Goal: Task Accomplishment & Management: Use online tool/utility

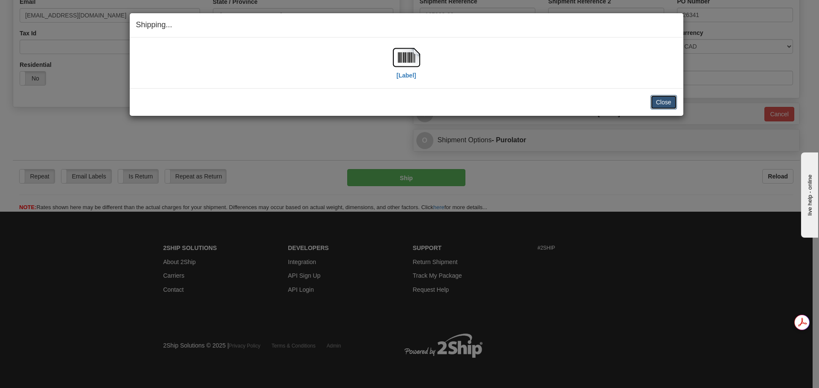
click at [671, 107] on button "Close" at bounding box center [663, 102] width 26 height 14
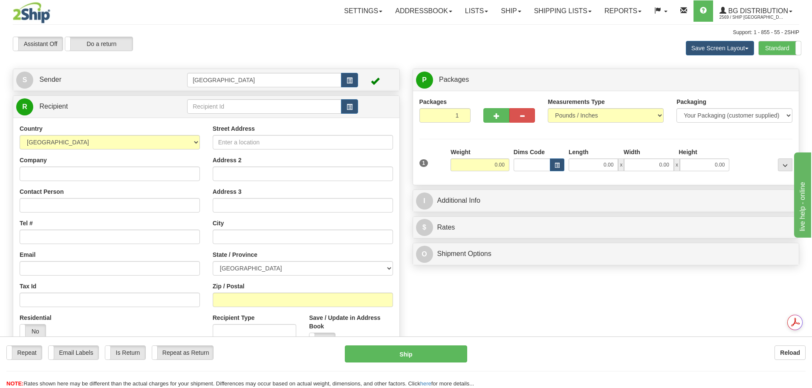
click at [383, 46] on div "Assistant On Assistant Off Do a return Do a return Previous Next Save Screen La…" at bounding box center [405, 48] width 799 height 23
drag, startPoint x: 431, startPoint y: 44, endPoint x: 372, endPoint y: 43, distance: 59.7
click at [372, 43] on div "Assistant On Assistant Off Do a return Do a return Previous Next Save Screen La…" at bounding box center [405, 48] width 799 height 23
drag, startPoint x: 411, startPoint y: 25, endPoint x: 446, endPoint y: 37, distance: 37.7
click at [446, 37] on div "Toggle navigation Settings Shipping Preferences Fields Preferences New" at bounding box center [406, 220] width 812 height 440
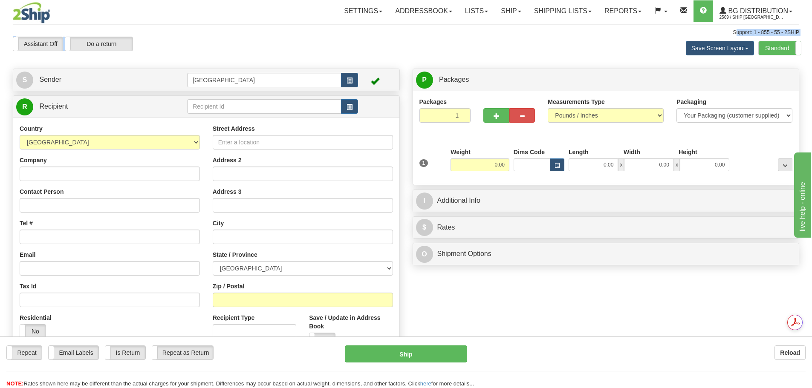
click at [434, 37] on div "Previous Next" at bounding box center [405, 37] width 133 height 0
click at [203, 107] on input "text" at bounding box center [264, 106] width 154 height 14
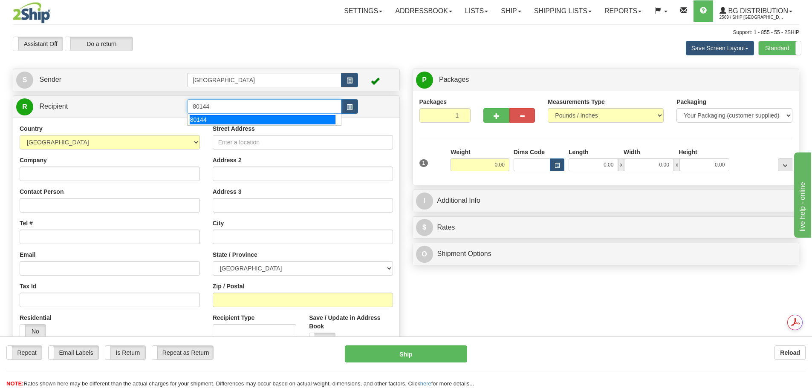
click at [246, 124] on div "80144" at bounding box center [263, 119] width 146 height 9
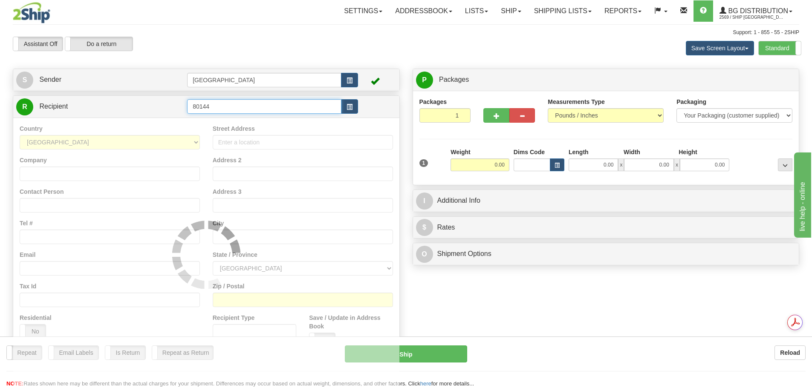
type input "80144"
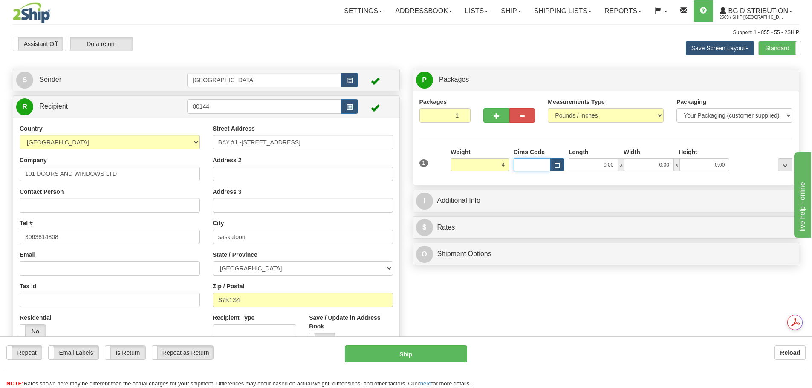
type input "4.00"
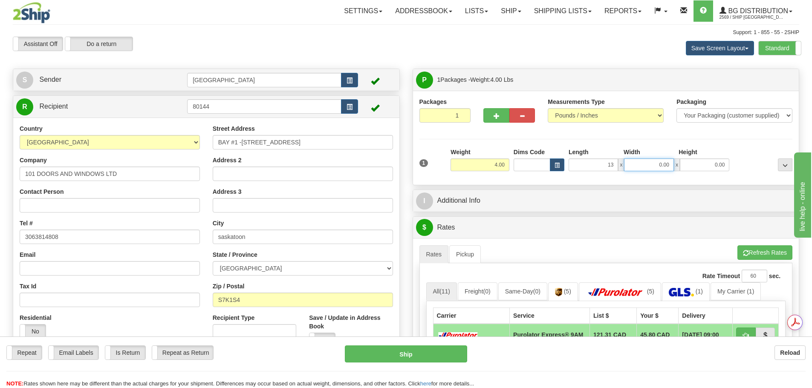
type input "13.00"
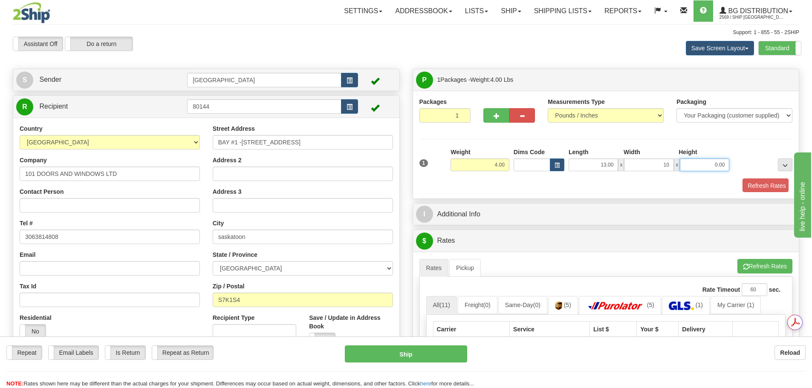
type input "10.00"
type input "5.00"
click at [768, 186] on button "Refresh Rates" at bounding box center [763, 186] width 49 height 14
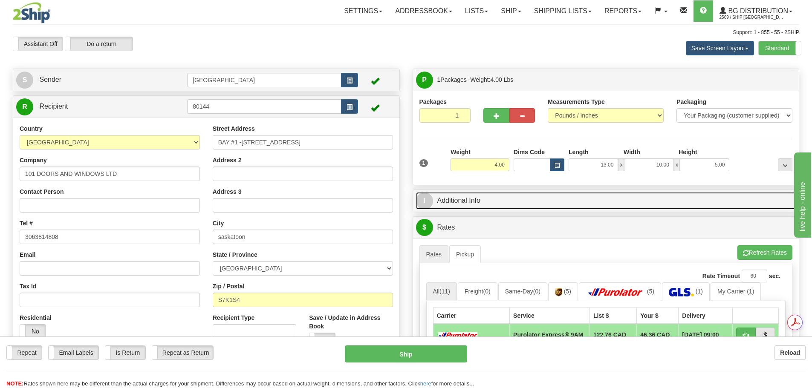
click at [506, 205] on link "I Additional Info" at bounding box center [606, 200] width 380 height 17
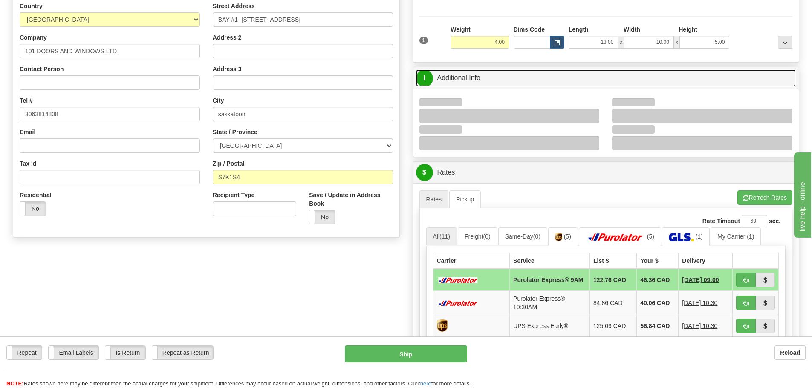
scroll to position [128, 0]
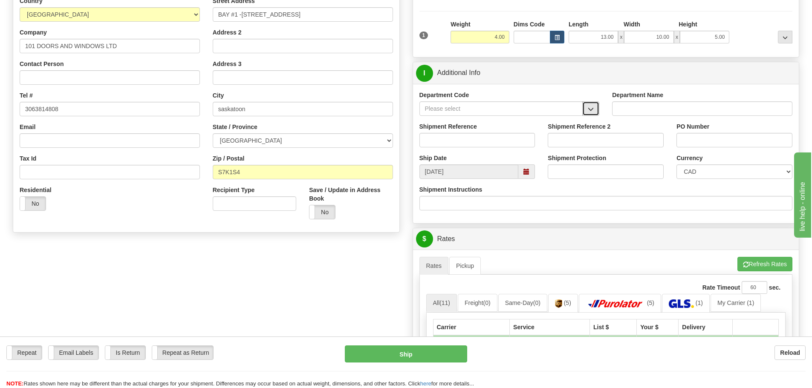
click at [595, 110] on button "button" at bounding box center [590, 108] width 17 height 14
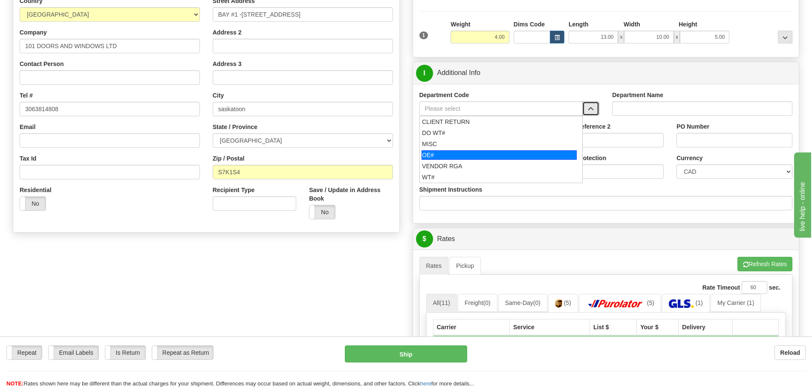
click at [519, 154] on div "OE#" at bounding box center [499, 154] width 155 height 9
type input "OE#"
type input "ORDERS"
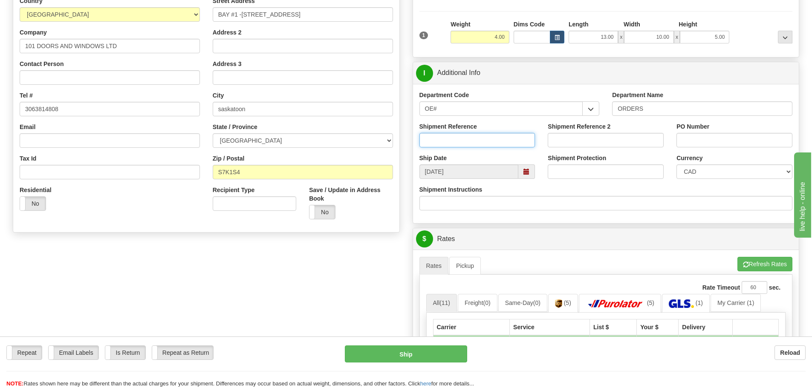
click at [487, 139] on input "Shipment Reference" at bounding box center [478, 140] width 116 height 14
type input "90040981-00"
type input "13289"
click at [406, 210] on div "P Packages 1 Packages - Weight: 4.00 Lbs Shipment Level Shipm. Package Level Pa…" at bounding box center [606, 259] width 400 height 637
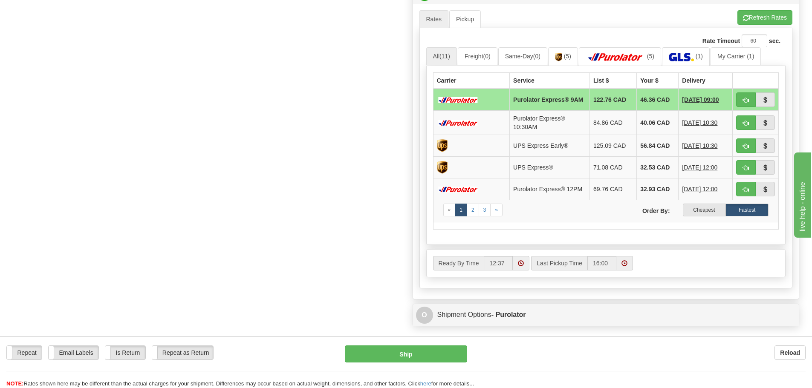
scroll to position [384, 0]
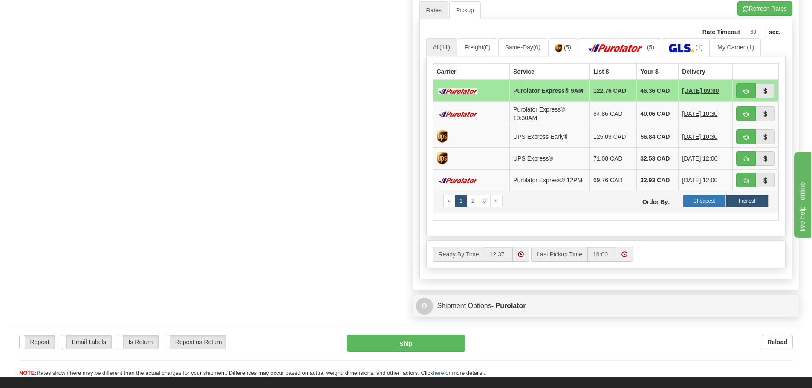
click at [712, 208] on label "Cheapest" at bounding box center [704, 201] width 43 height 13
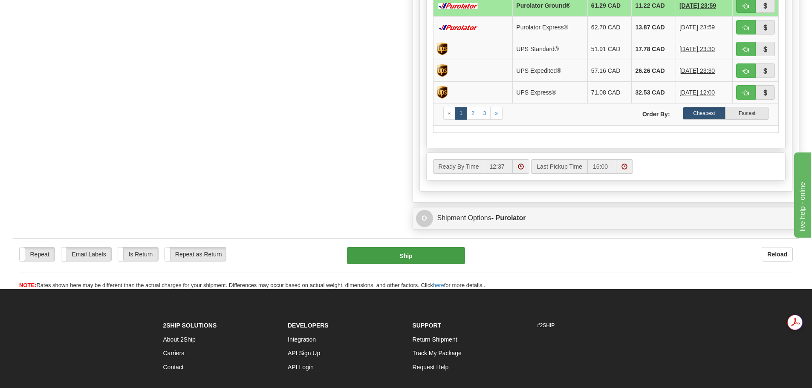
scroll to position [0, 0]
click at [413, 250] on button "Ship" at bounding box center [406, 255] width 118 height 17
type input "260"
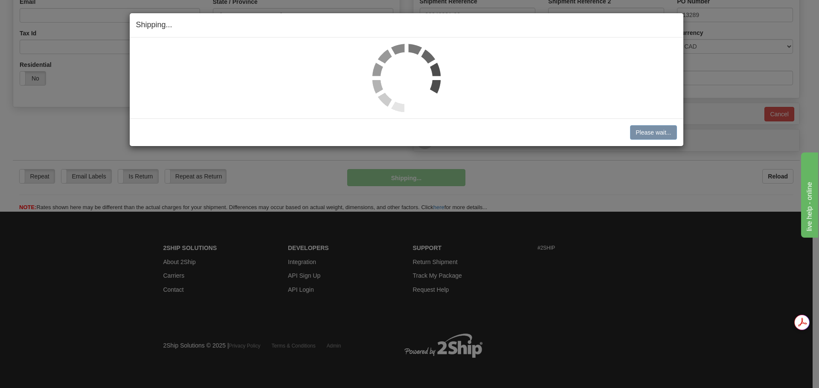
scroll to position [254, 0]
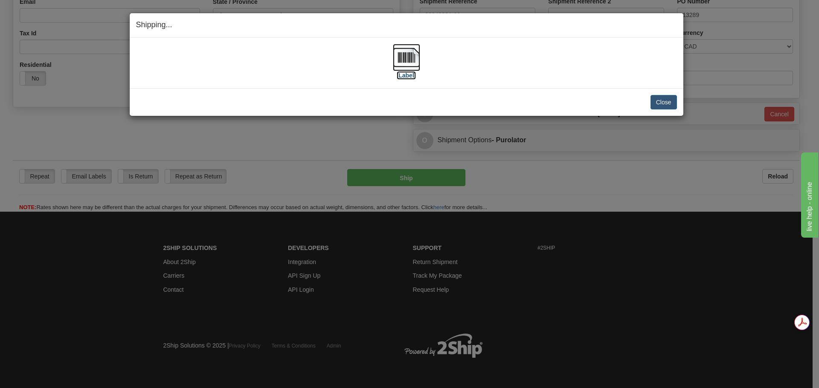
click at [409, 58] on img at bounding box center [406, 57] width 27 height 27
click at [666, 100] on button "Close" at bounding box center [663, 102] width 26 height 14
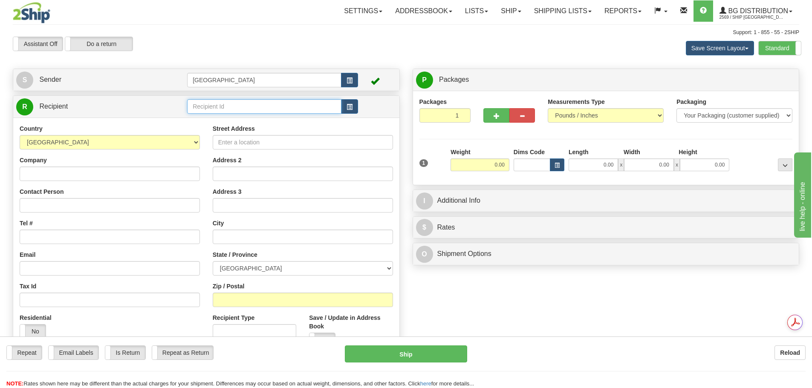
click at [225, 105] on input "text" at bounding box center [264, 106] width 154 height 14
click at [567, 17] on link "Shipping lists" at bounding box center [563, 10] width 70 height 21
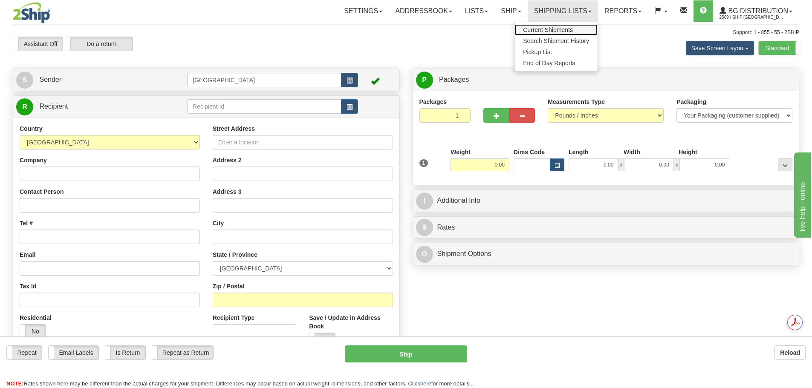
click at [543, 29] on span "Current Shipments" at bounding box center [548, 29] width 50 height 7
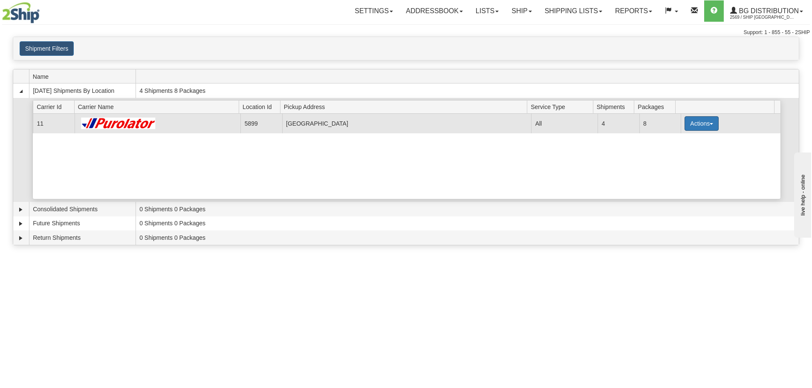
click at [709, 122] on button "Actions" at bounding box center [702, 123] width 34 height 14
click at [688, 138] on link "Details" at bounding box center [684, 139] width 68 height 11
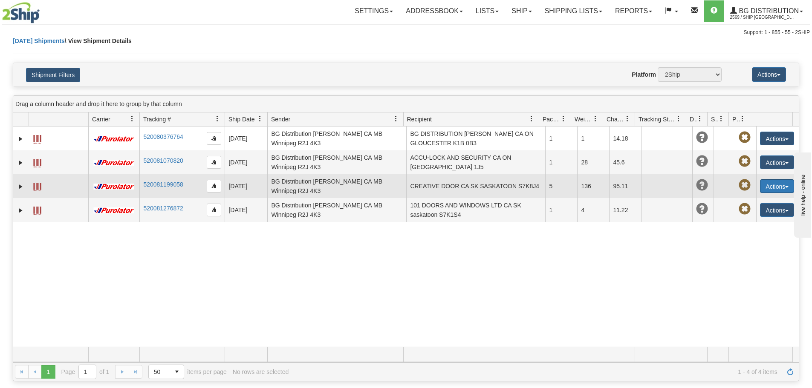
click at [775, 183] on button "Actions" at bounding box center [777, 186] width 34 height 14
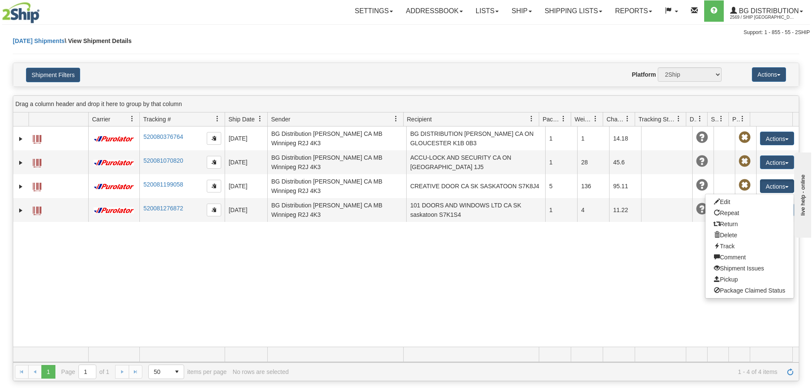
click at [151, 284] on div "31697303 2569 520080376764 10/01/2025 10/01/2025 09:38:54 AM BG Distribution JA…" at bounding box center [406, 237] width 786 height 220
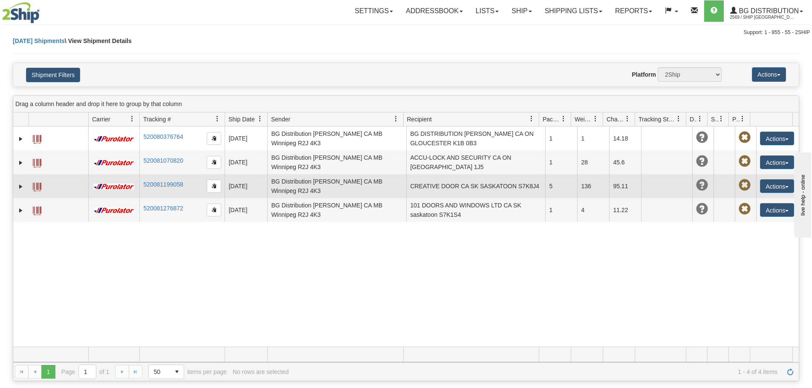
click at [35, 186] on span at bounding box center [37, 187] width 9 height 9
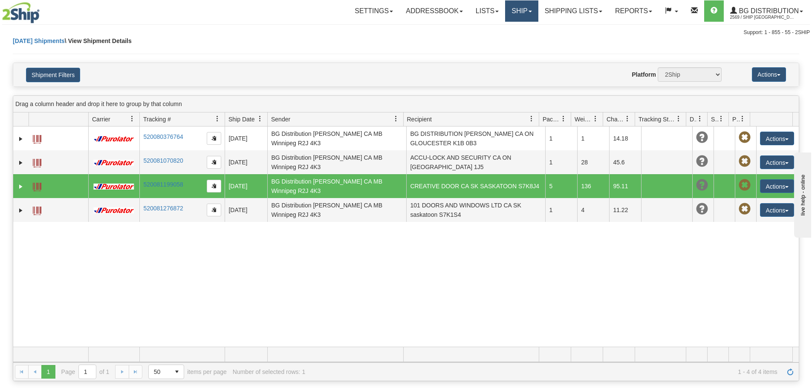
click at [525, 14] on link "Ship" at bounding box center [521, 10] width 33 height 21
click at [514, 25] on link "Ship Screen" at bounding box center [504, 29] width 67 height 11
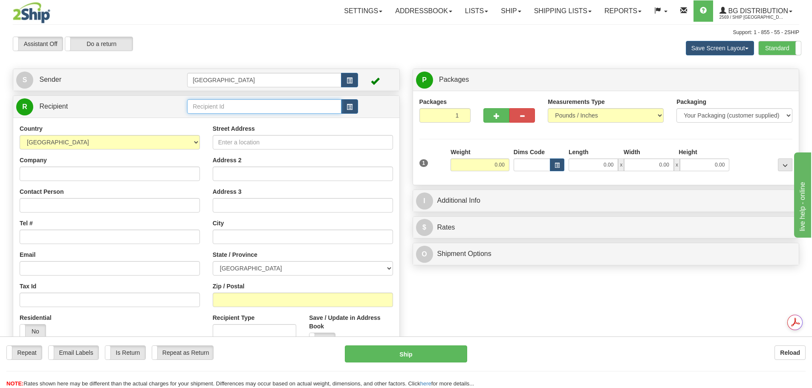
click at [231, 106] on input "text" at bounding box center [264, 106] width 154 height 14
click at [227, 120] on div "80014" at bounding box center [263, 119] width 146 height 9
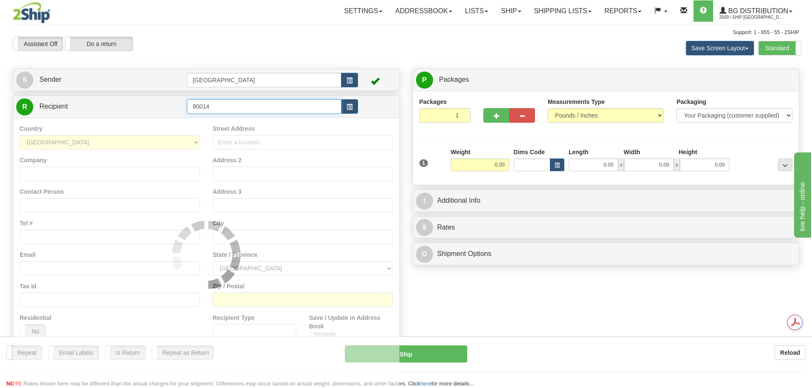
type input "80014"
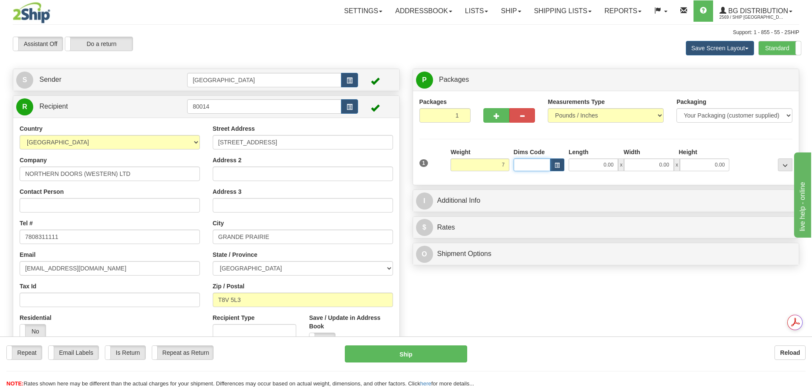
type input "7.00"
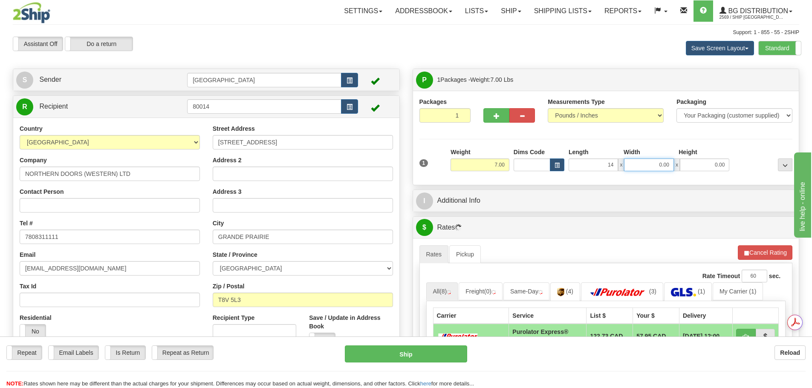
type input "14.00"
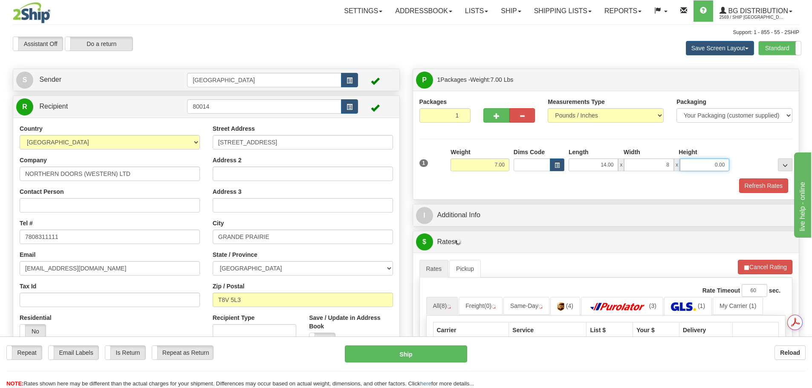
type input "8.00"
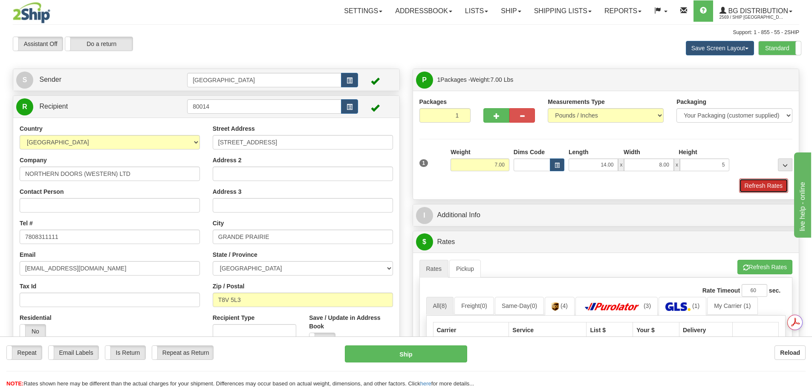
type input "5.00"
click at [766, 184] on button "Refresh Rates" at bounding box center [763, 186] width 49 height 14
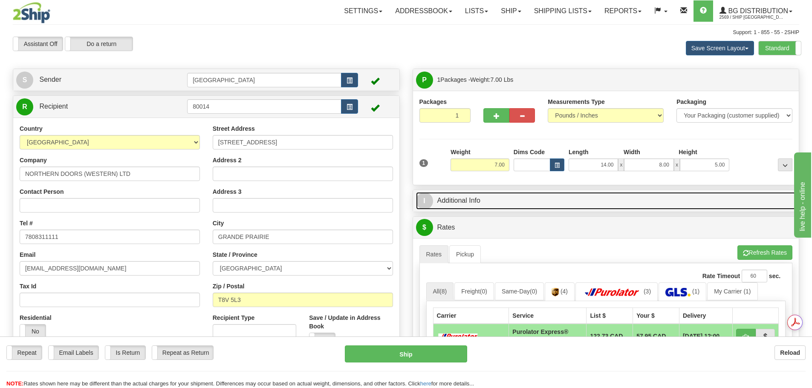
click at [562, 204] on link "I Additional Info" at bounding box center [606, 200] width 380 height 17
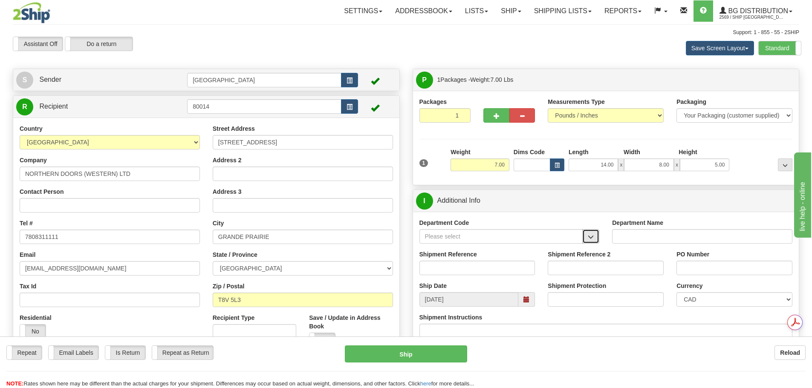
click at [590, 232] on button "button" at bounding box center [590, 236] width 17 height 14
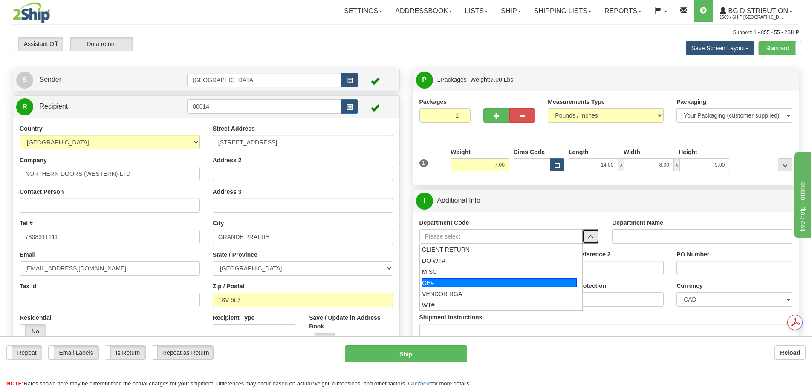
click at [485, 280] on div "OE#" at bounding box center [499, 282] width 155 height 9
type input "OE#"
type input "ORDERS"
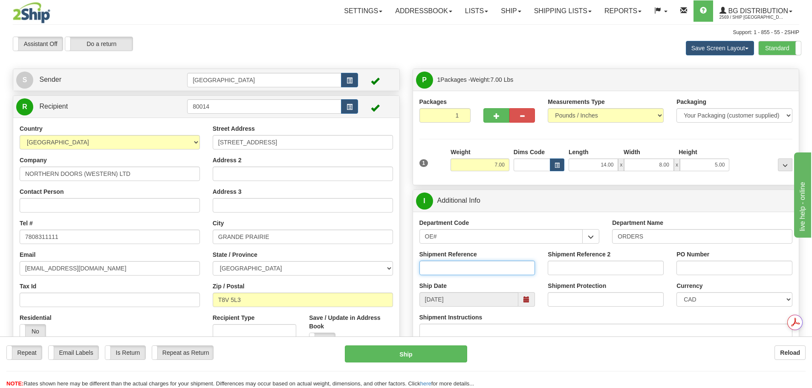
click at [493, 267] on input "Shipment Reference" at bounding box center [478, 268] width 116 height 14
type input "90041013-00; 90040863-00"
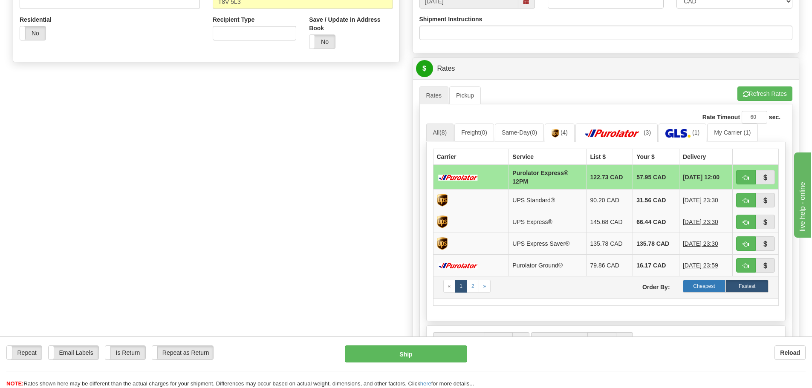
type input "90040743-00"
click at [697, 287] on label "Cheapest" at bounding box center [704, 286] width 43 height 13
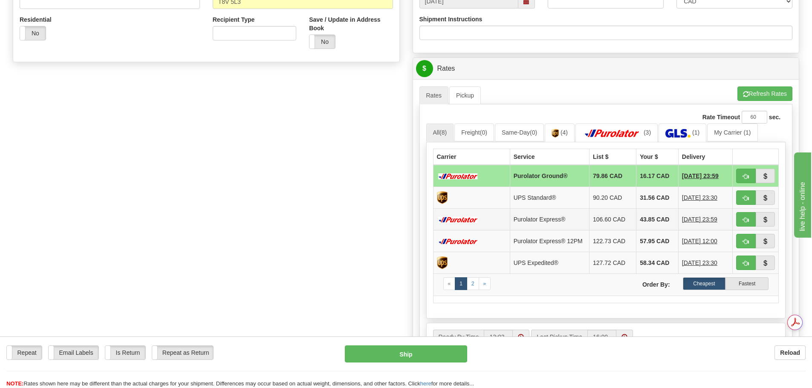
click at [637, 225] on td "43.85 CAD" at bounding box center [658, 219] width 42 height 22
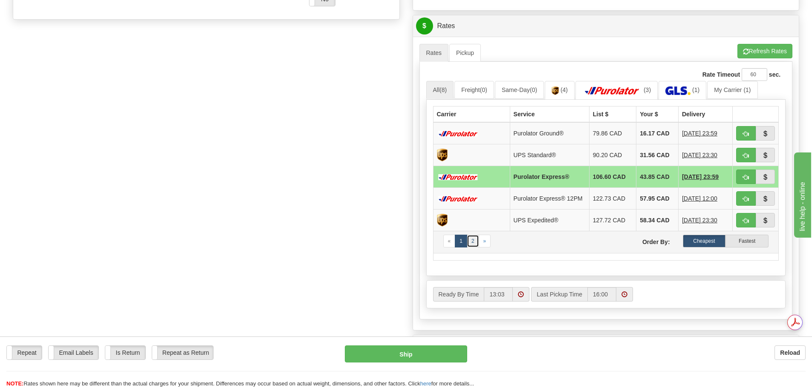
click at [475, 243] on link "2" at bounding box center [473, 241] width 12 height 13
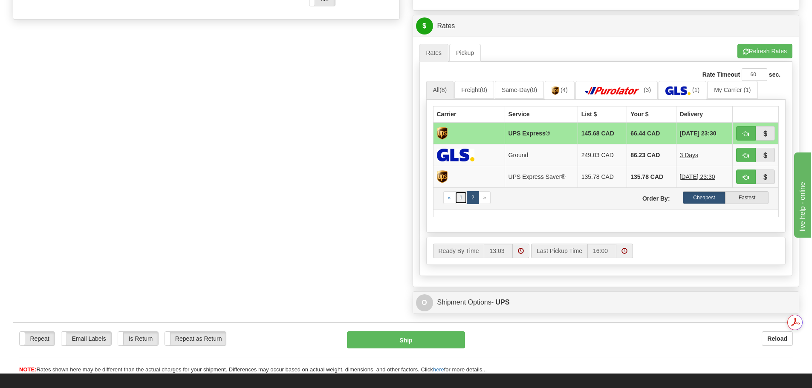
click at [460, 200] on link "1" at bounding box center [461, 197] width 12 height 13
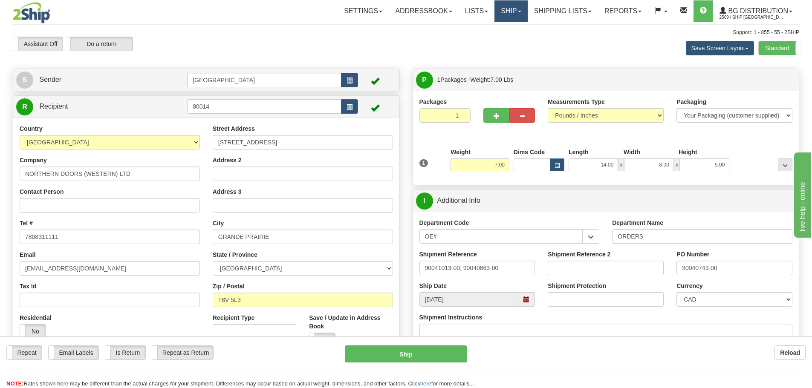
click at [509, 17] on link "Ship" at bounding box center [511, 10] width 33 height 21
click at [506, 29] on link "Ship Screen" at bounding box center [493, 29] width 67 height 11
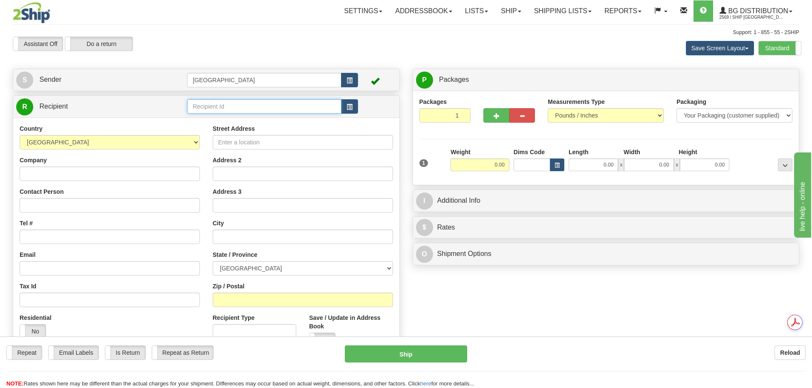
click at [266, 107] on input "text" at bounding box center [264, 106] width 154 height 14
click at [189, 118] on li "920004" at bounding box center [264, 119] width 153 height 11
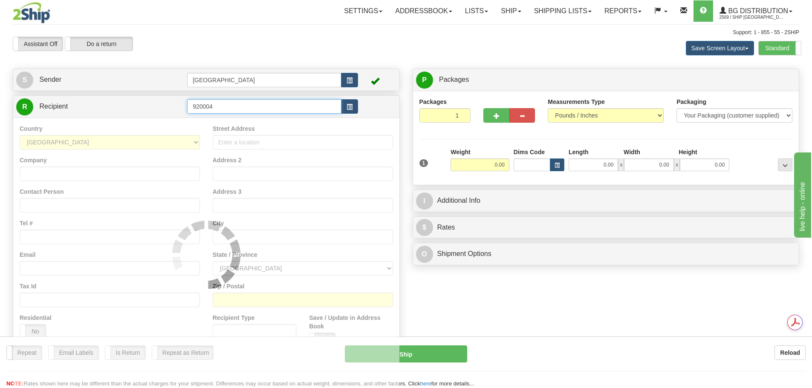
type input "920004"
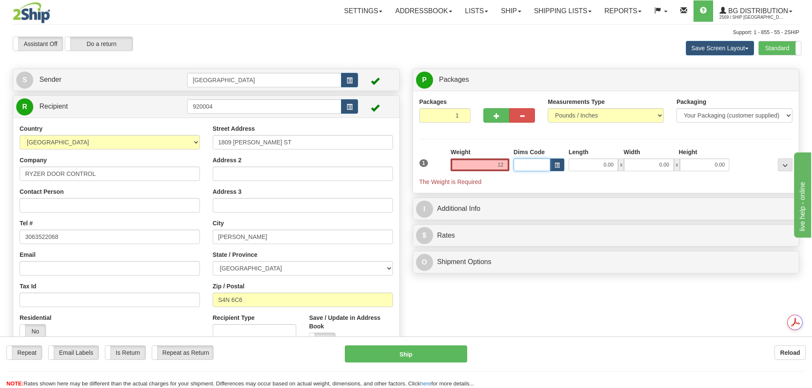
type input "12.00"
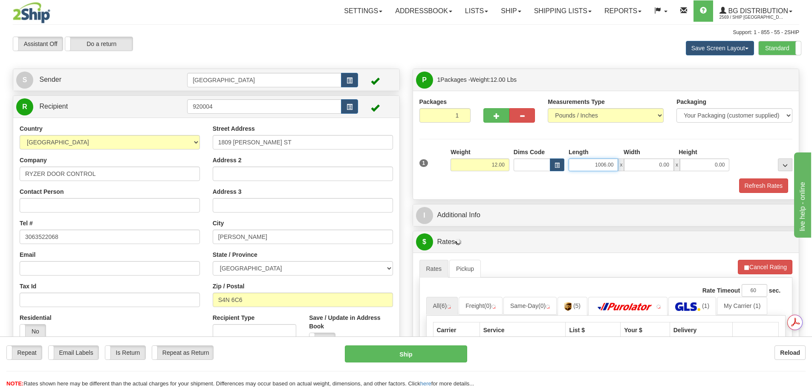
drag, startPoint x: 587, startPoint y: 166, endPoint x: 705, endPoint y: 151, distance: 119.0
click at [704, 151] on div "Length Width Height 1006.00 x 0.00 x 0.00" at bounding box center [649, 159] width 165 height 23
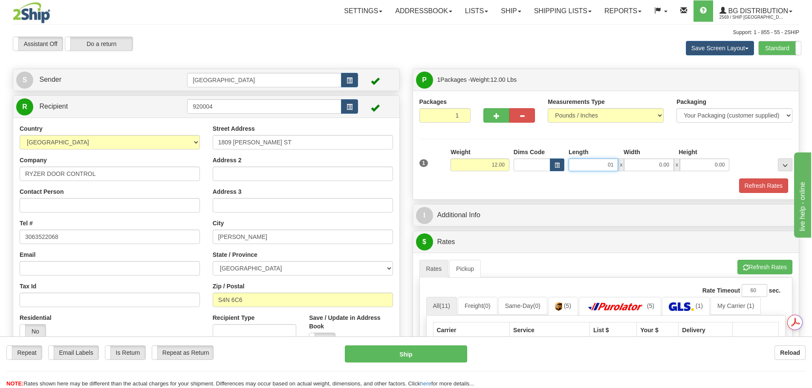
type input "0"
type input "100.00"
type input "6.00"
type input "2.00"
click at [745, 186] on button "Refresh Rates" at bounding box center [763, 186] width 49 height 14
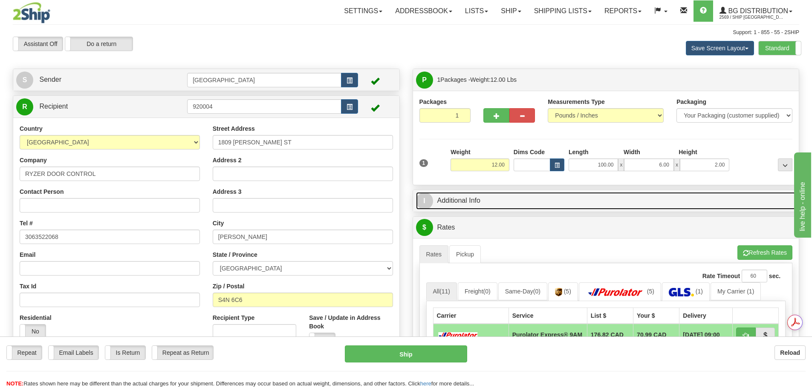
click at [591, 205] on link "I Additional Info" at bounding box center [606, 200] width 380 height 17
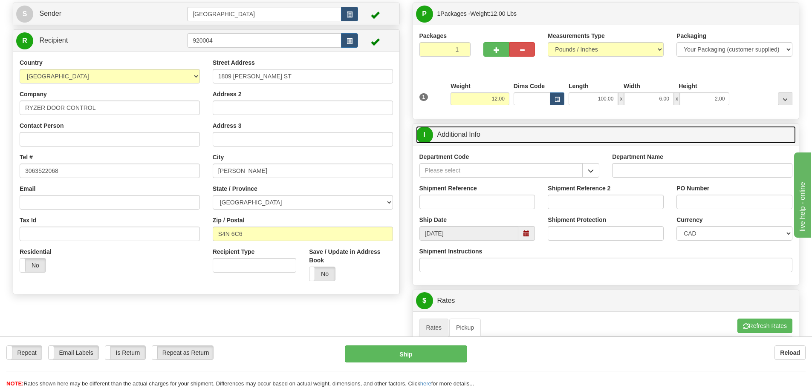
scroll to position [85, 0]
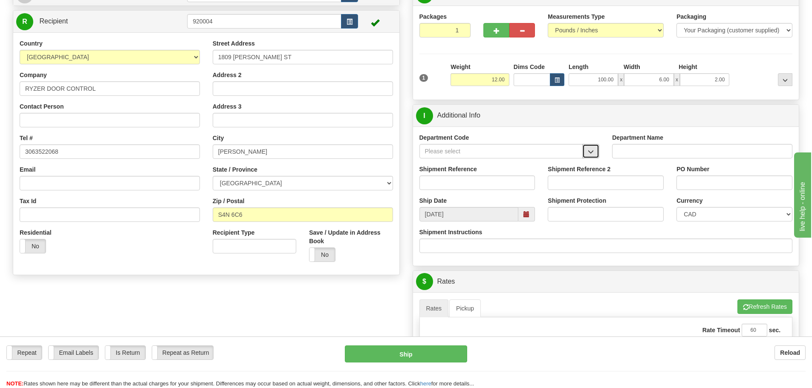
click at [587, 150] on button "button" at bounding box center [590, 151] width 17 height 14
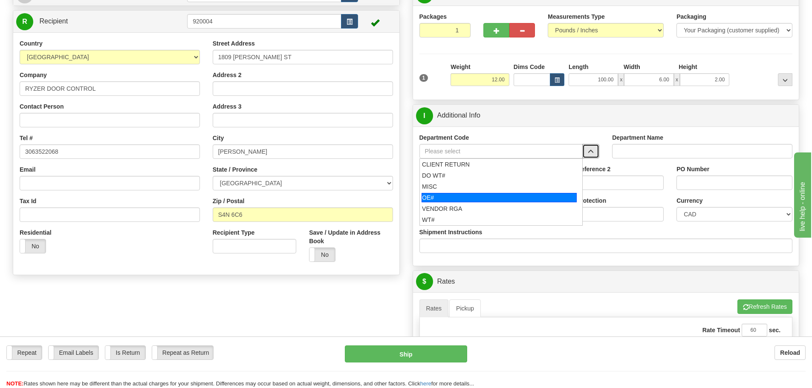
click at [526, 200] on div "OE#" at bounding box center [499, 197] width 155 height 9
type input "OE#"
type input "ORDERS"
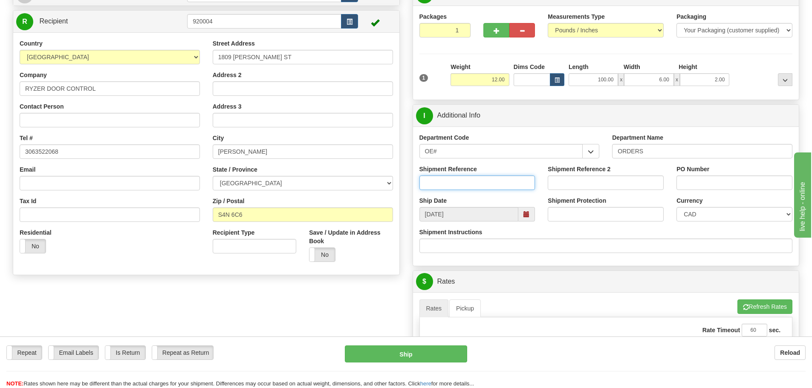
click at [483, 185] on input "Shipment Reference" at bounding box center [478, 183] width 116 height 14
type input "90039785-00"
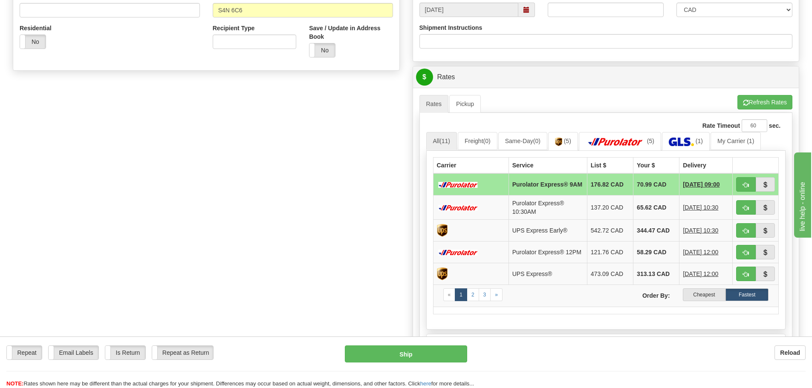
scroll to position [384, 0]
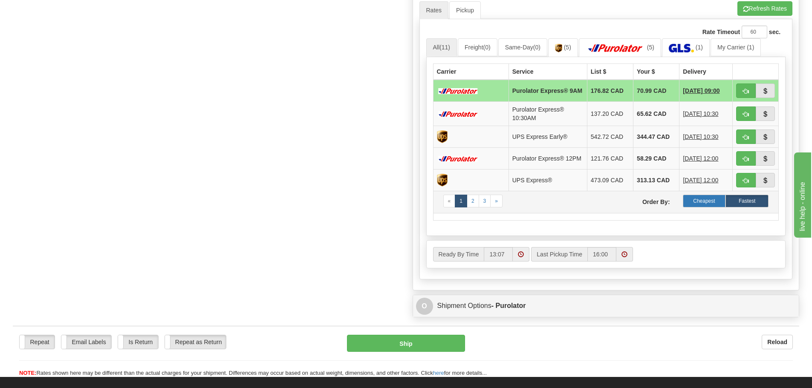
type input "754021/RE TRACK ORDER"
click at [705, 206] on label "Cheapest" at bounding box center [704, 201] width 43 height 13
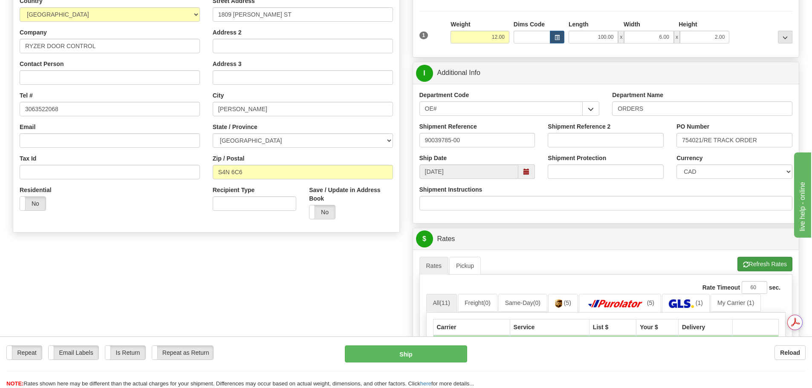
scroll to position [0, 0]
drag, startPoint x: 768, startPoint y: 259, endPoint x: 760, endPoint y: 238, distance: 22.8
click at [768, 260] on button "Refresh Rates" at bounding box center [765, 264] width 55 height 14
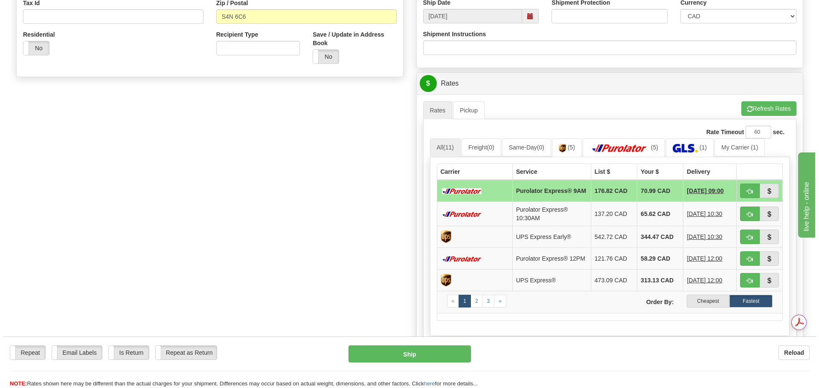
scroll to position [298, 0]
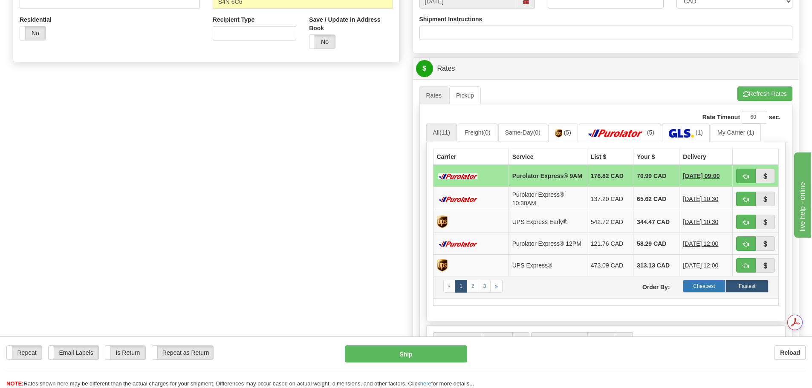
click at [704, 287] on label "Cheapest" at bounding box center [704, 286] width 43 height 13
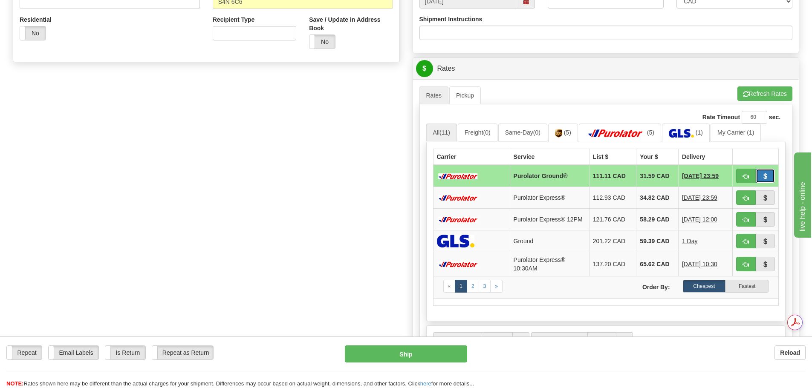
click at [766, 178] on span "button" at bounding box center [765, 177] width 6 height 6
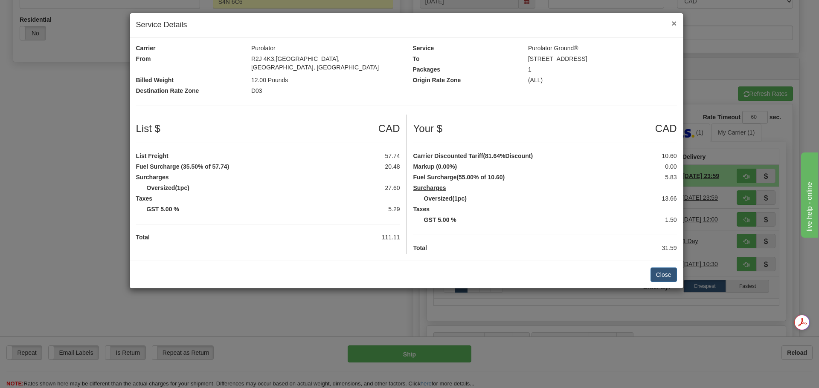
click at [674, 26] on span "×" at bounding box center [673, 23] width 5 height 10
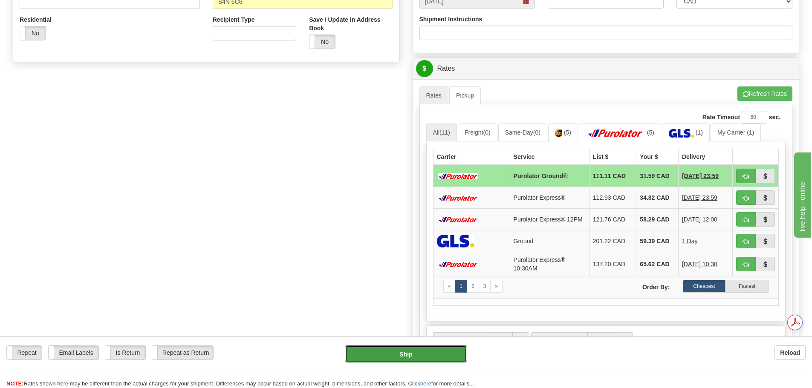
click at [400, 354] on button "Ship" at bounding box center [406, 354] width 122 height 17
type input "260"
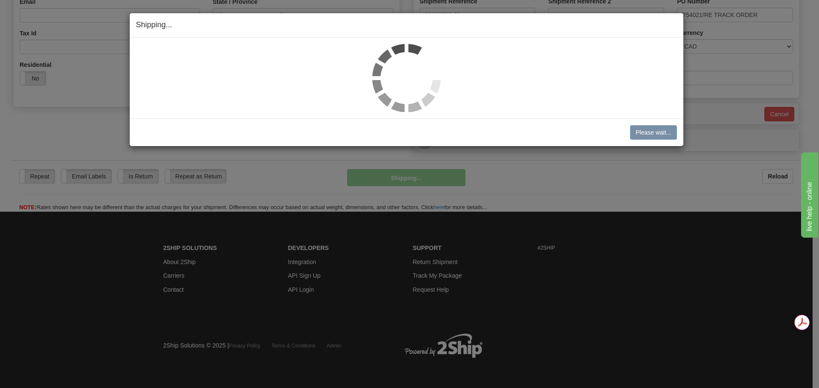
scroll to position [254, 0]
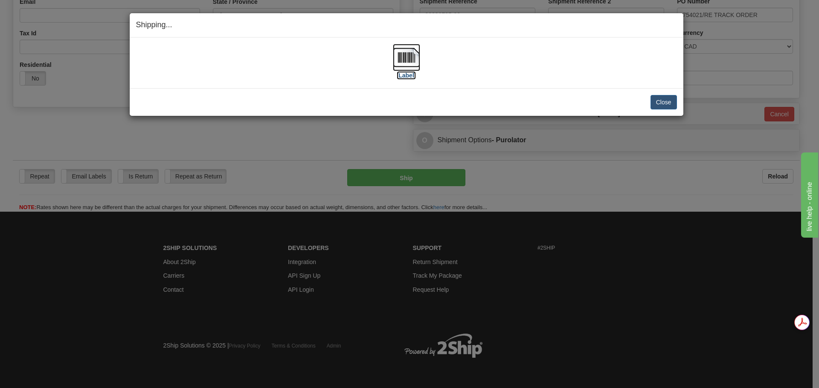
click at [405, 61] on img at bounding box center [406, 57] width 27 height 27
